Goal: Task Accomplishment & Management: Use online tool/utility

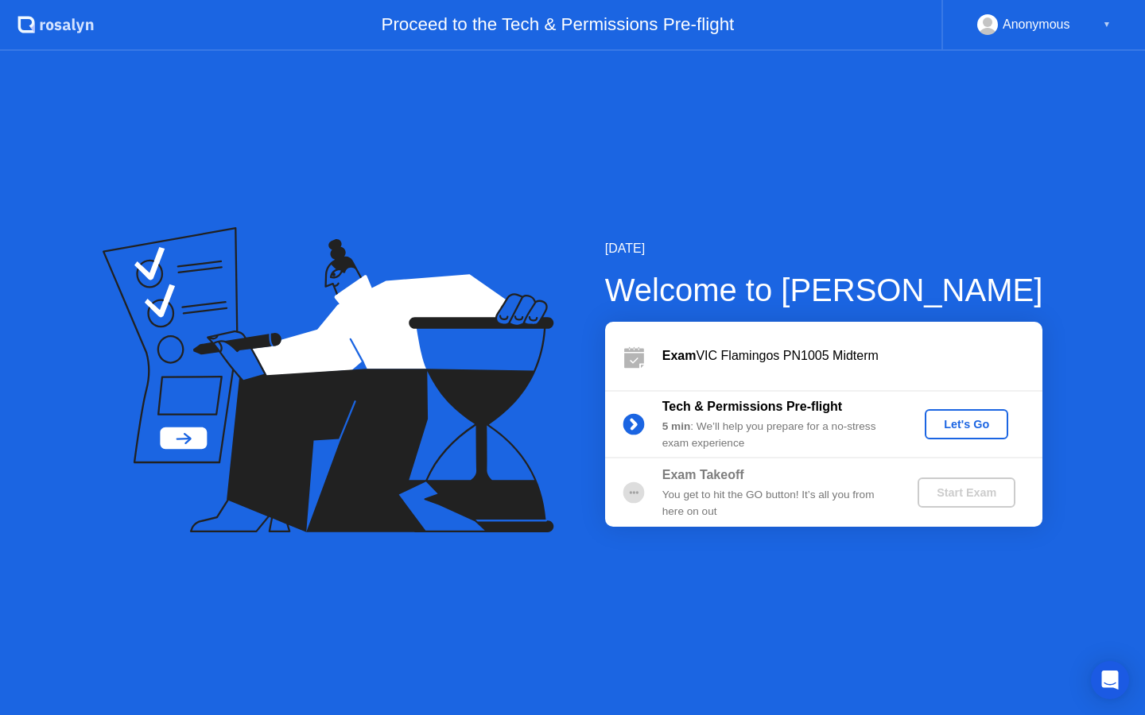
click at [951, 428] on div "Let's Go" at bounding box center [966, 424] width 71 height 13
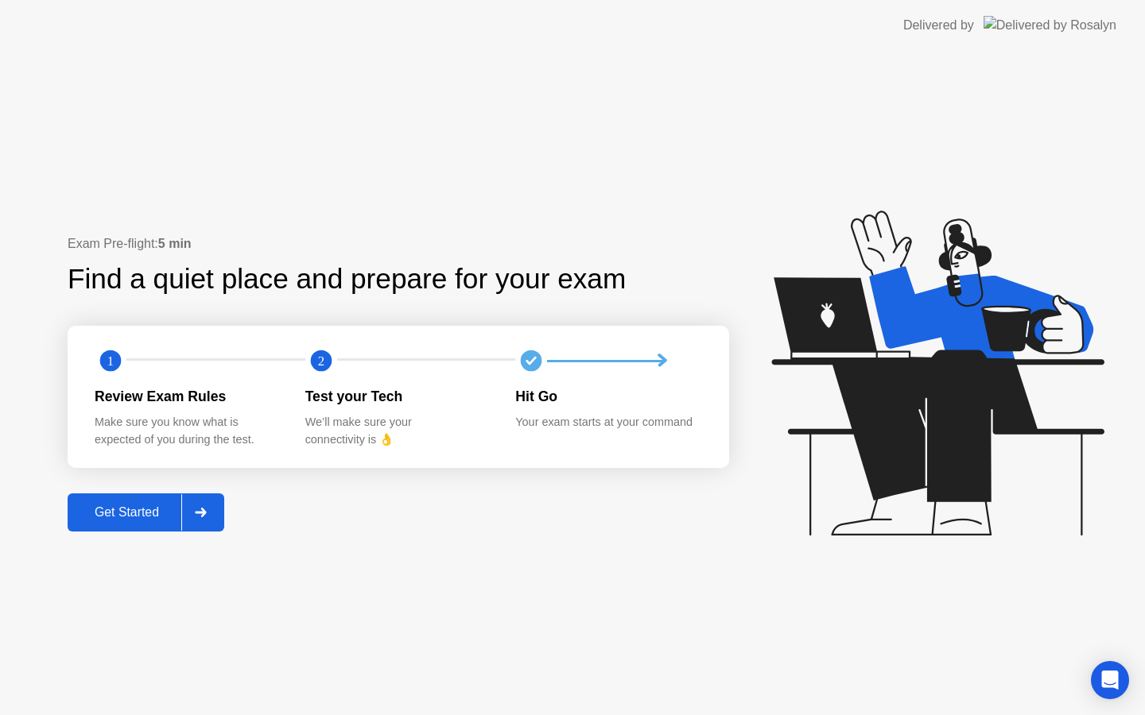
click at [134, 510] on div "Get Started" at bounding box center [126, 513] width 109 height 14
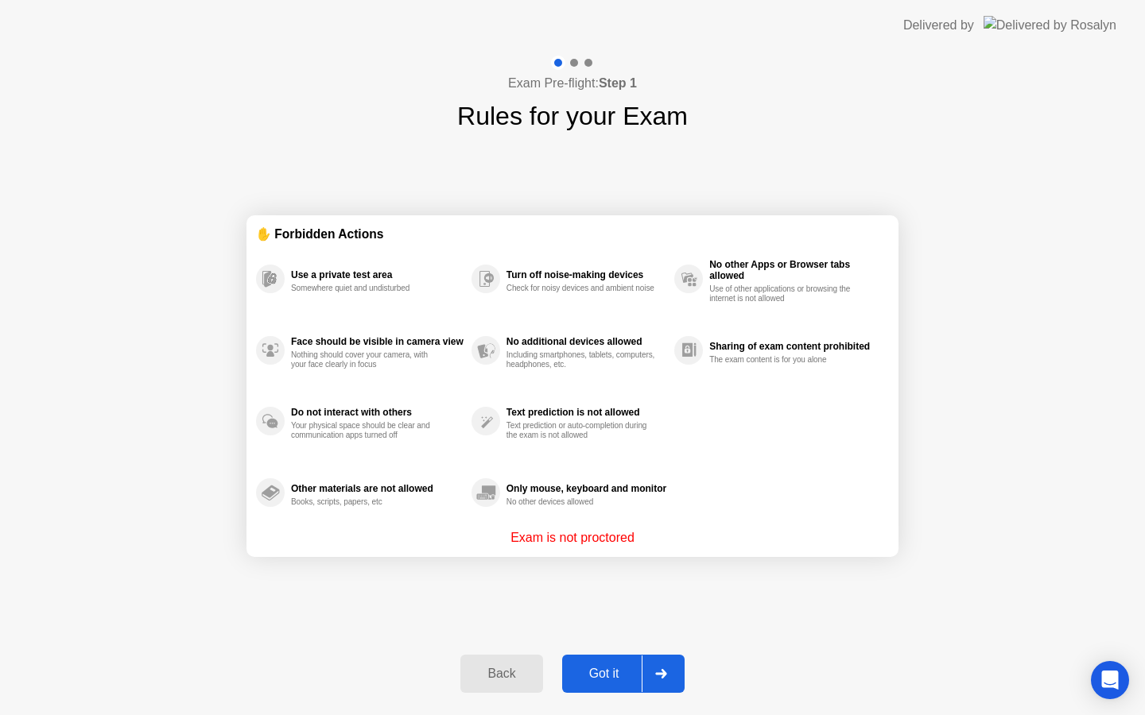
click at [611, 661] on button "Got it" at bounding box center [623, 674] width 122 height 38
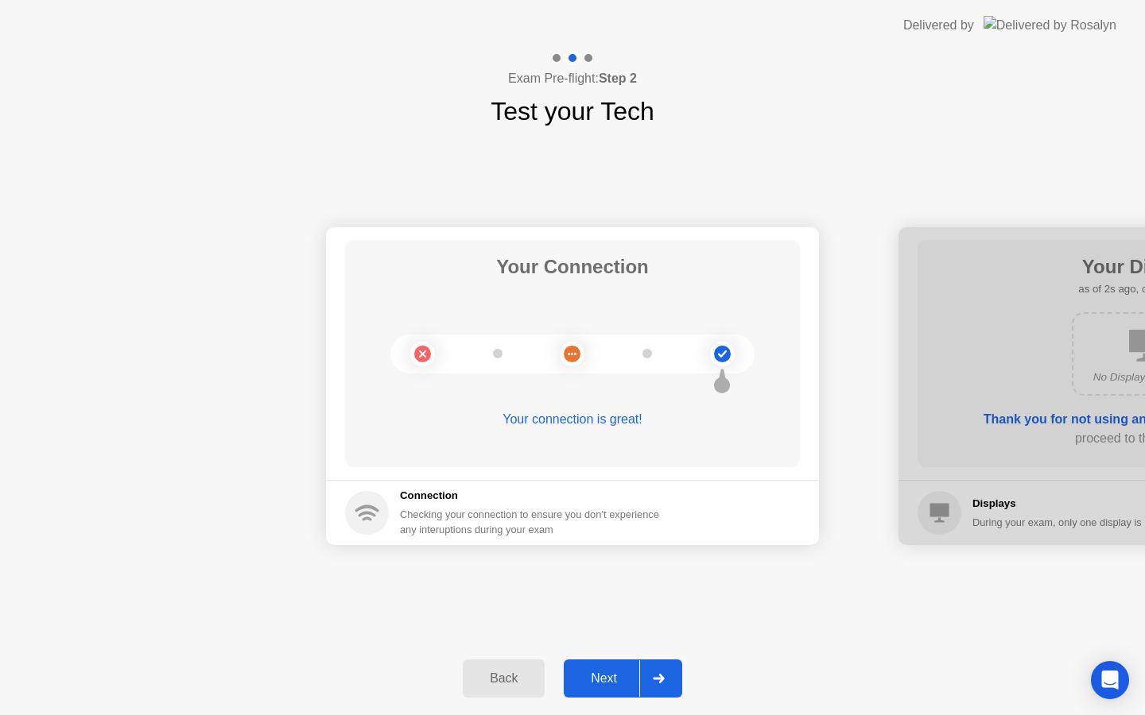
click at [610, 679] on div "Next" at bounding box center [603, 679] width 71 height 14
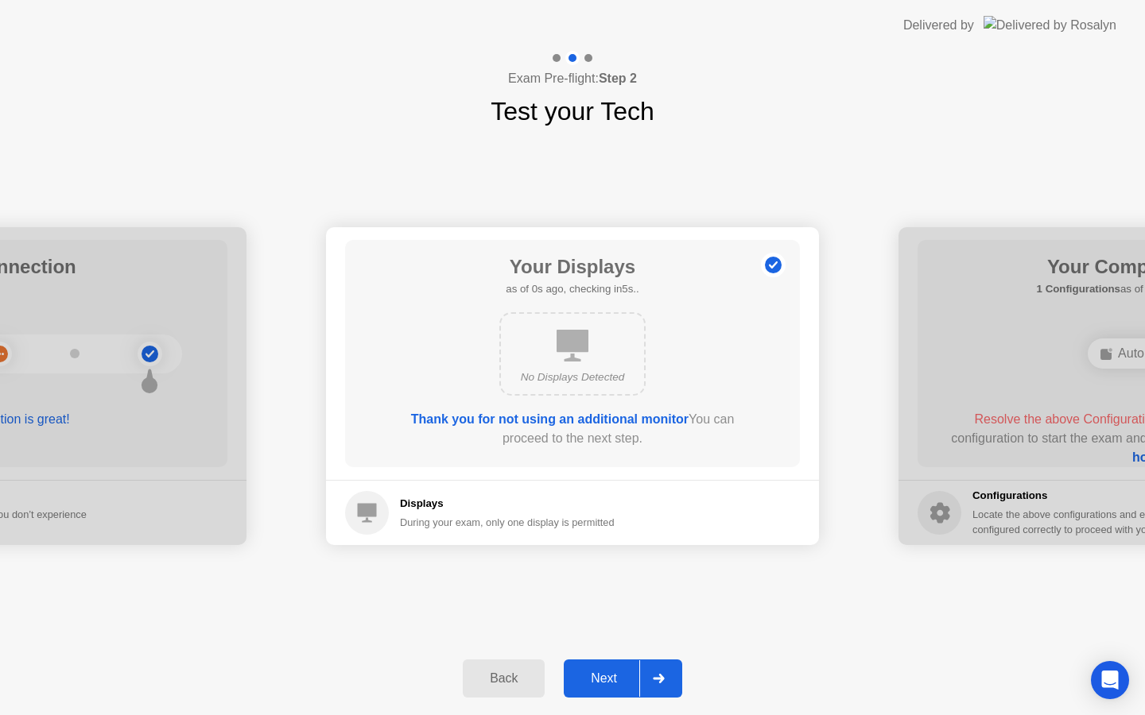
click at [610, 679] on div "Next" at bounding box center [603, 679] width 71 height 14
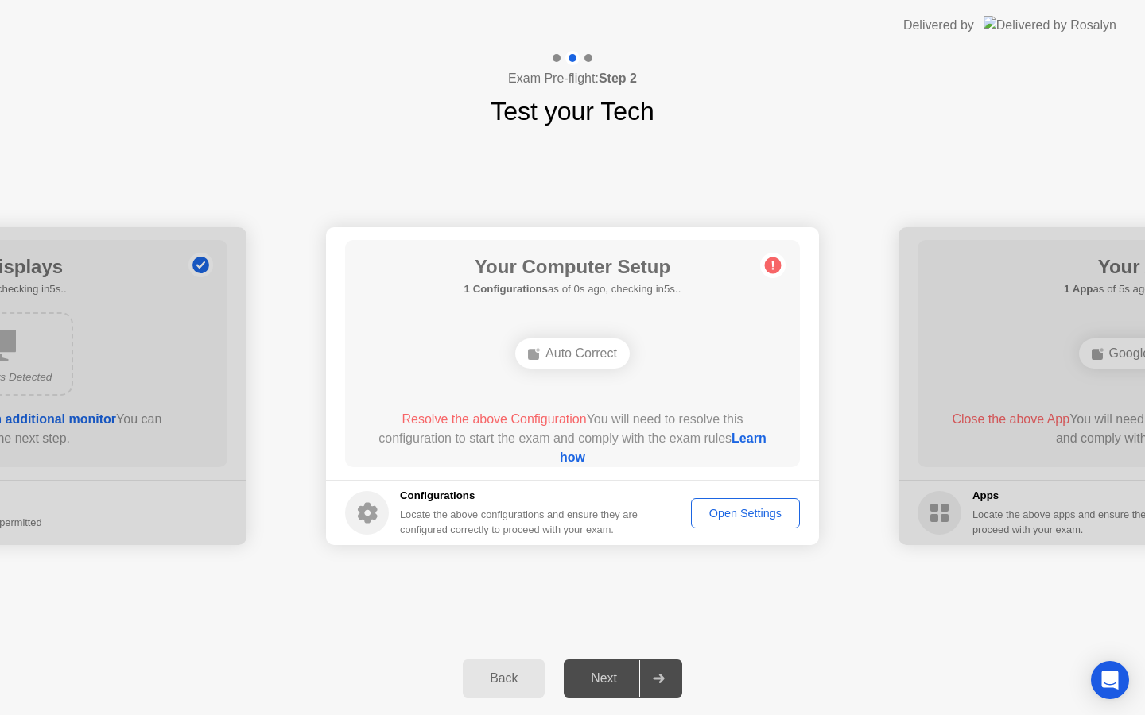
click at [586, 354] on div "Auto Correct" at bounding box center [572, 354] width 114 height 30
click at [736, 507] on div "Open Settings" at bounding box center [745, 513] width 98 height 13
click at [730, 508] on div "Open Settings" at bounding box center [745, 513] width 98 height 13
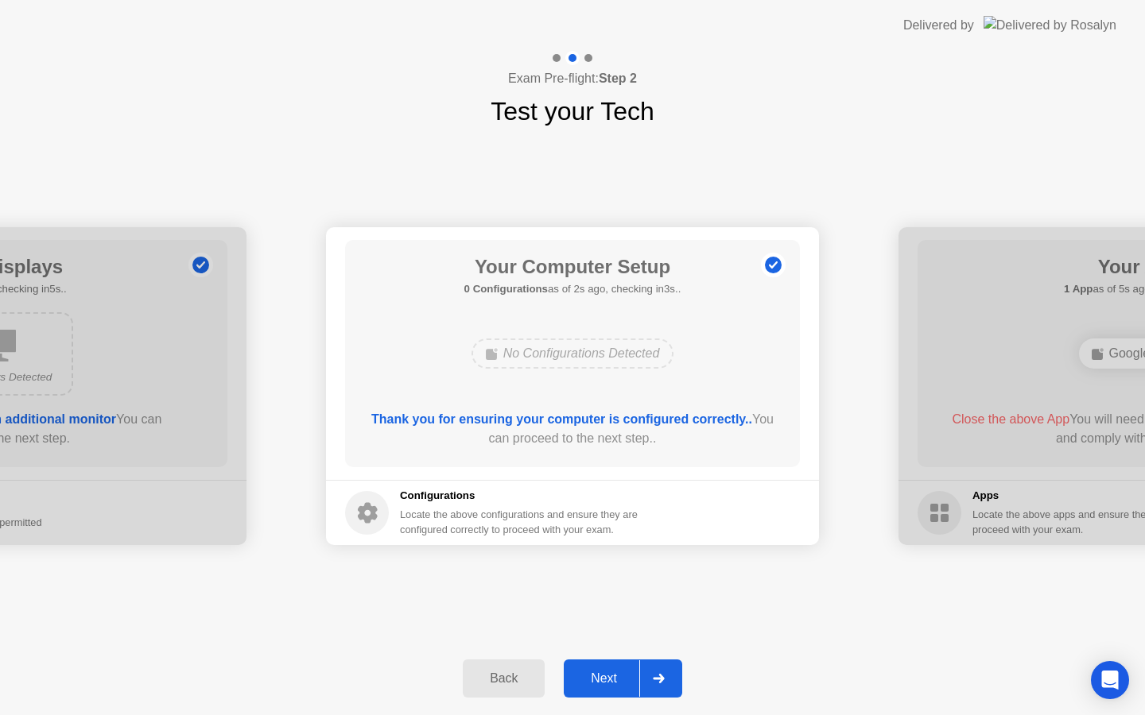
click at [608, 685] on div "Next" at bounding box center [603, 679] width 71 height 14
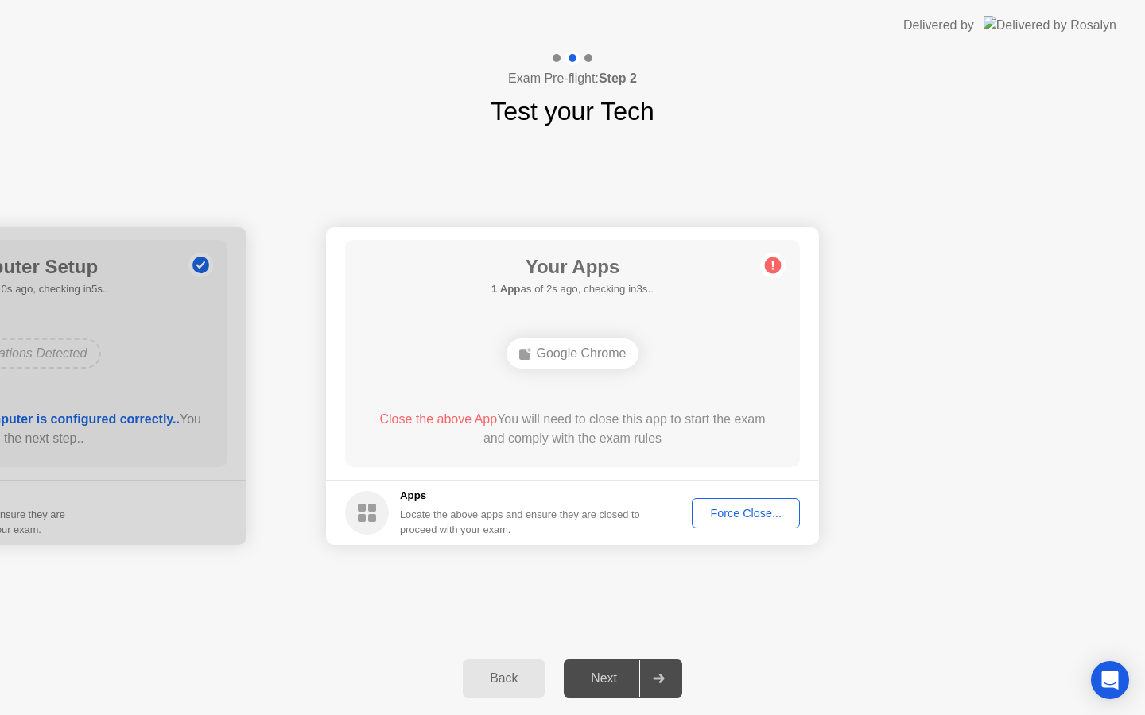
click at [766, 509] on div "Force Close..." at bounding box center [745, 513] width 97 height 13
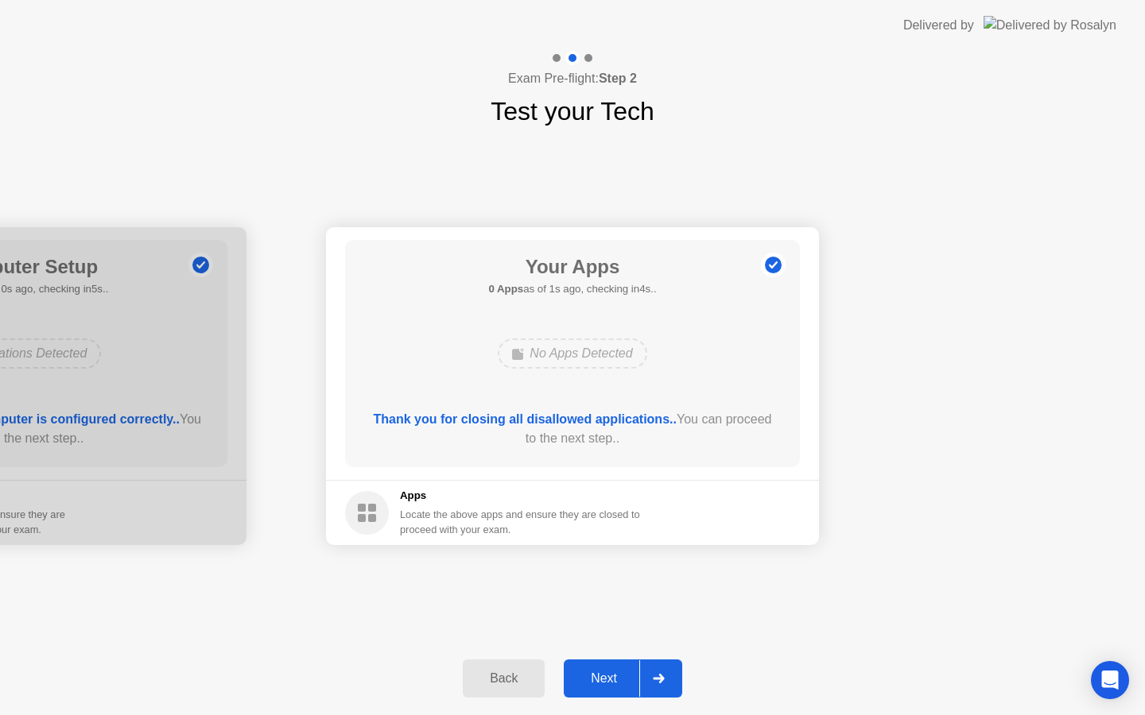
click at [590, 676] on div "Next" at bounding box center [603, 679] width 71 height 14
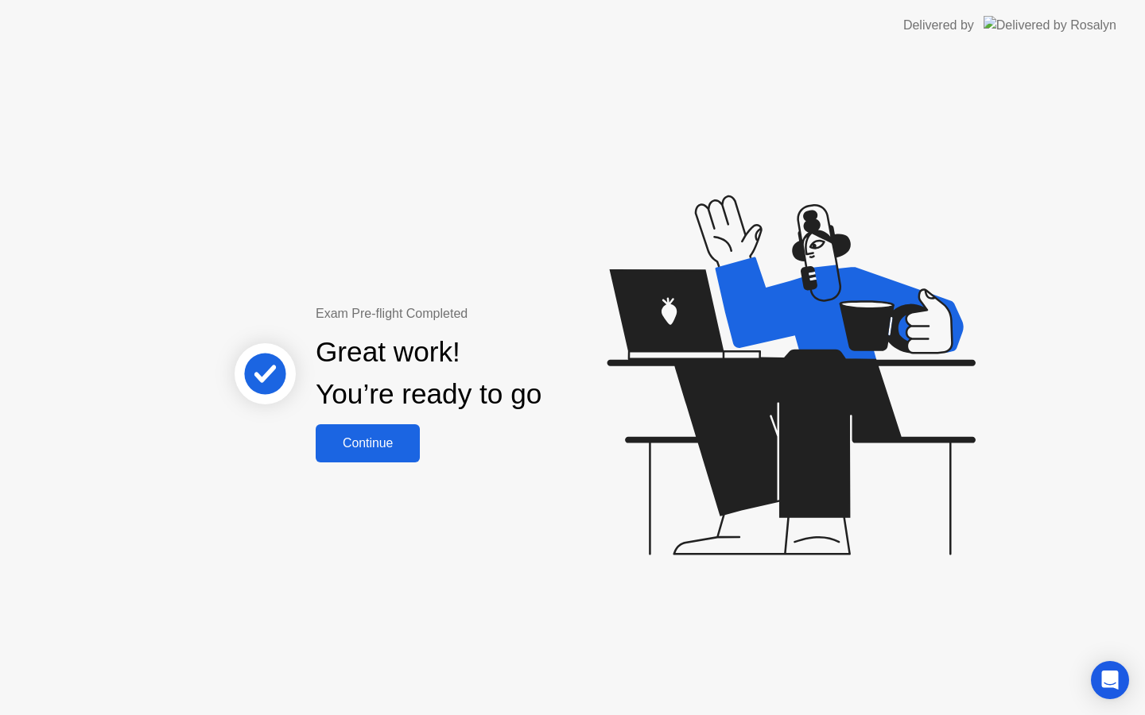
click at [385, 443] on div "Continue" at bounding box center [367, 443] width 95 height 14
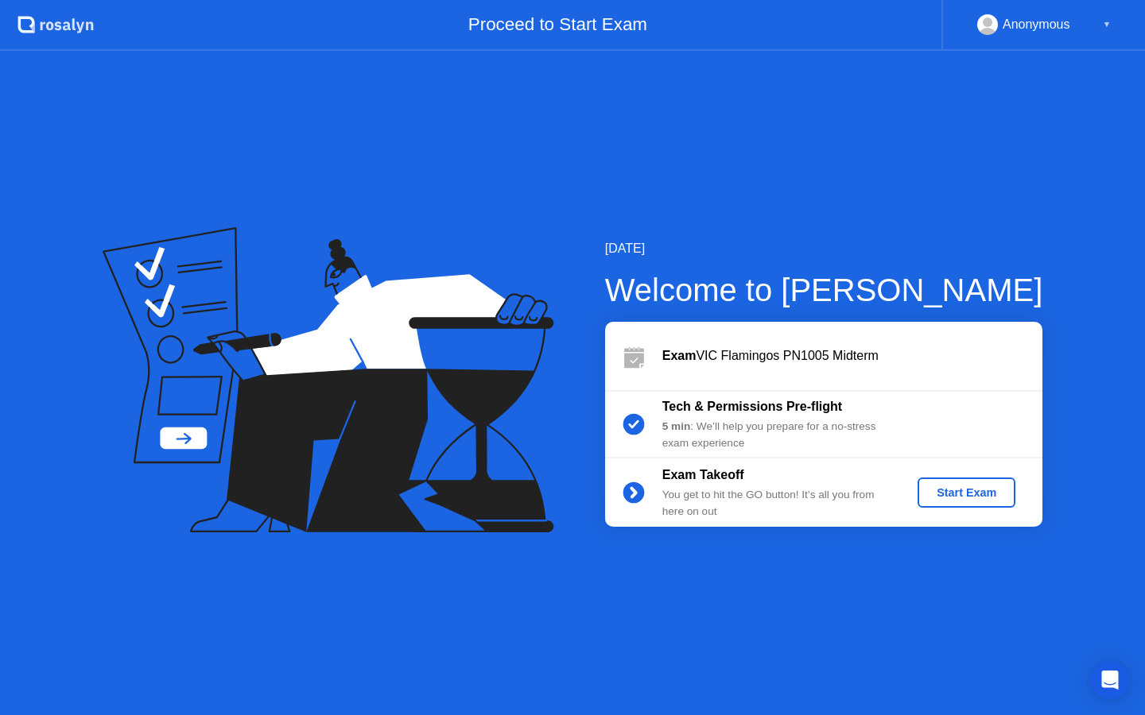
click at [1099, 23] on div "Anonymous ▼" at bounding box center [1044, 24] width 134 height 21
click at [1107, 25] on div "▼" at bounding box center [1106, 24] width 8 height 21
click at [1042, 33] on div "Anonymous" at bounding box center [1036, 24] width 68 height 21
click at [988, 498] on div "Start Exam" at bounding box center [966, 492] width 85 height 13
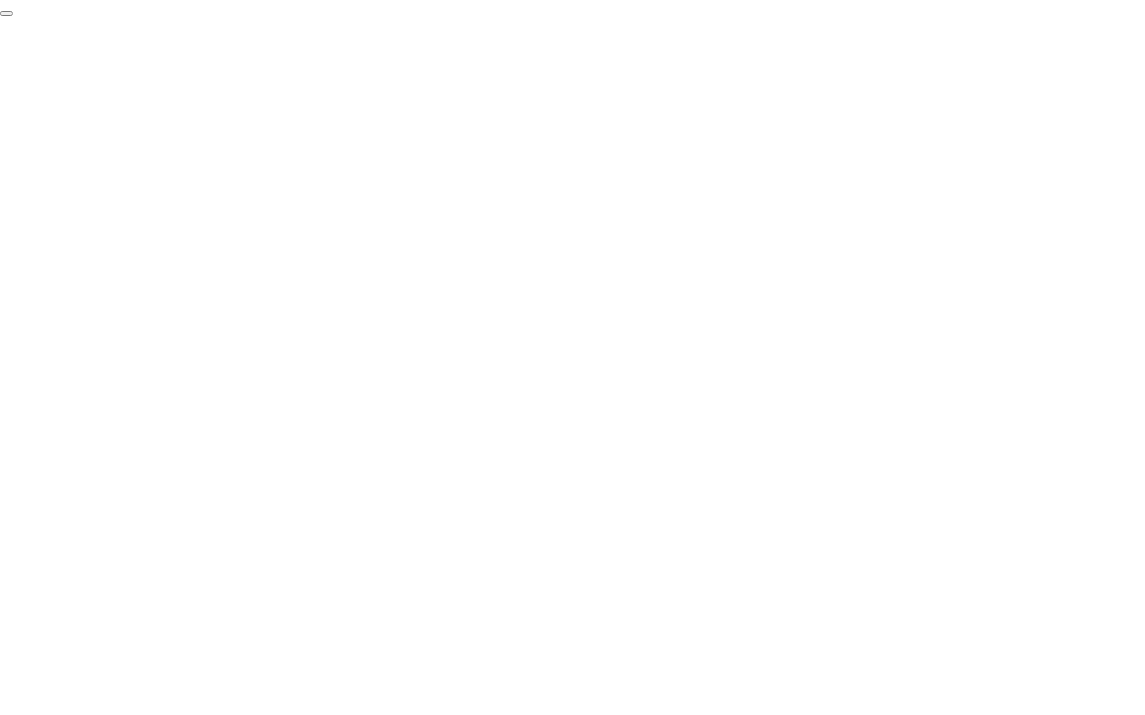
click div "End Proctoring Session"
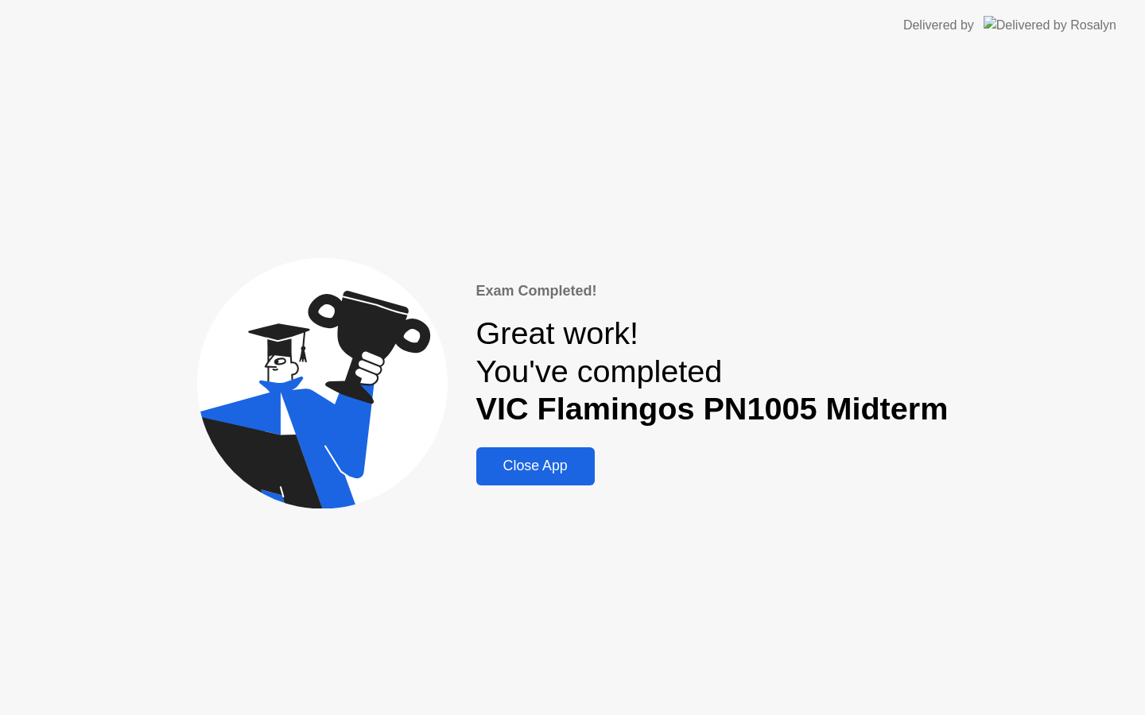
click at [573, 463] on div "Close App" at bounding box center [535, 466] width 109 height 17
